Goal: Obtain resource: Download file/media

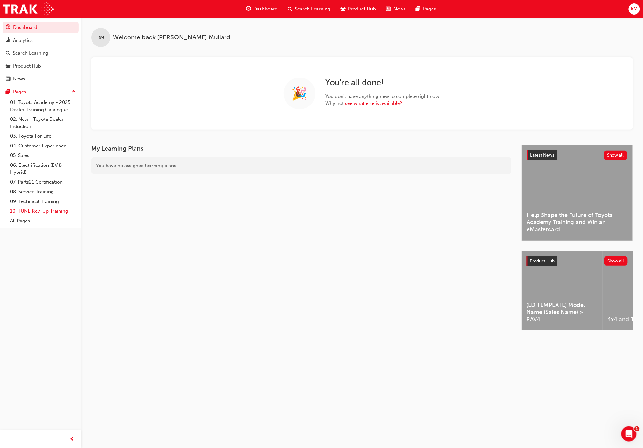
click at [41, 211] on link "10. TUNE Rev-Up Training" at bounding box center [43, 211] width 71 height 10
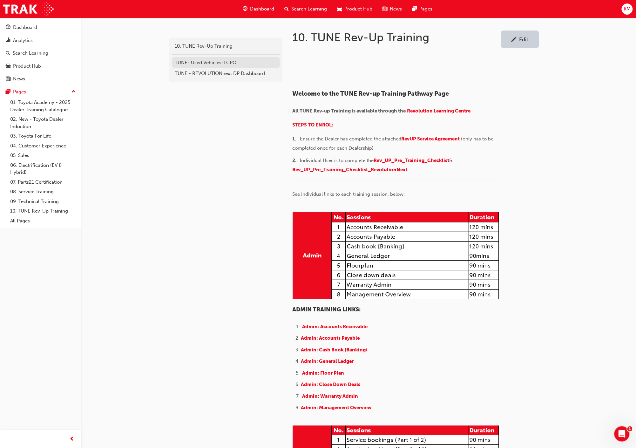
click at [206, 63] on div "TUNE- Used Vehicles-TCPO" at bounding box center [226, 62] width 102 height 7
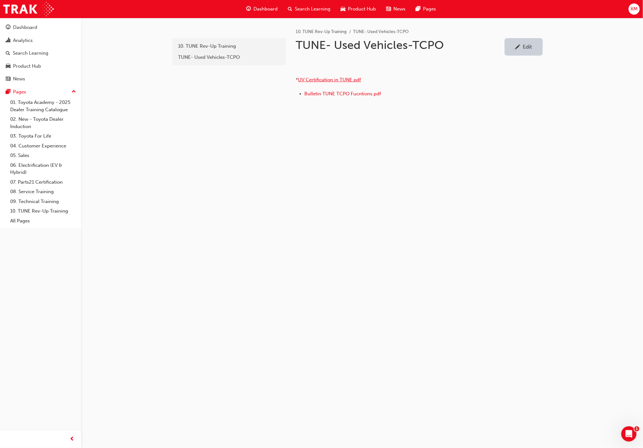
click at [333, 83] on span "UV Certification in TUNE.pdf" at bounding box center [329, 80] width 63 height 6
